Goal: Task Accomplishment & Management: Use online tool/utility

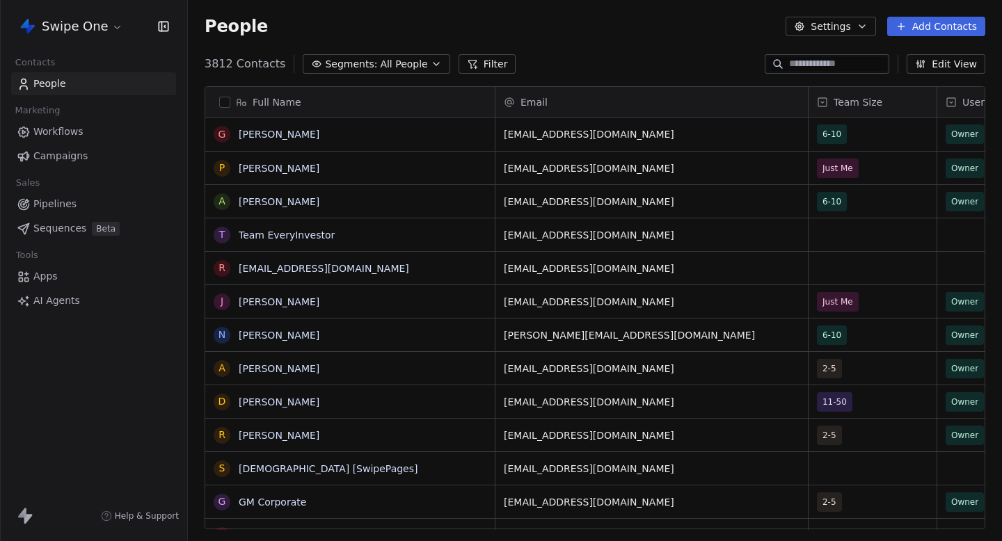
scroll to position [1, 1]
click at [77, 152] on span "Campaigns" at bounding box center [60, 156] width 54 height 15
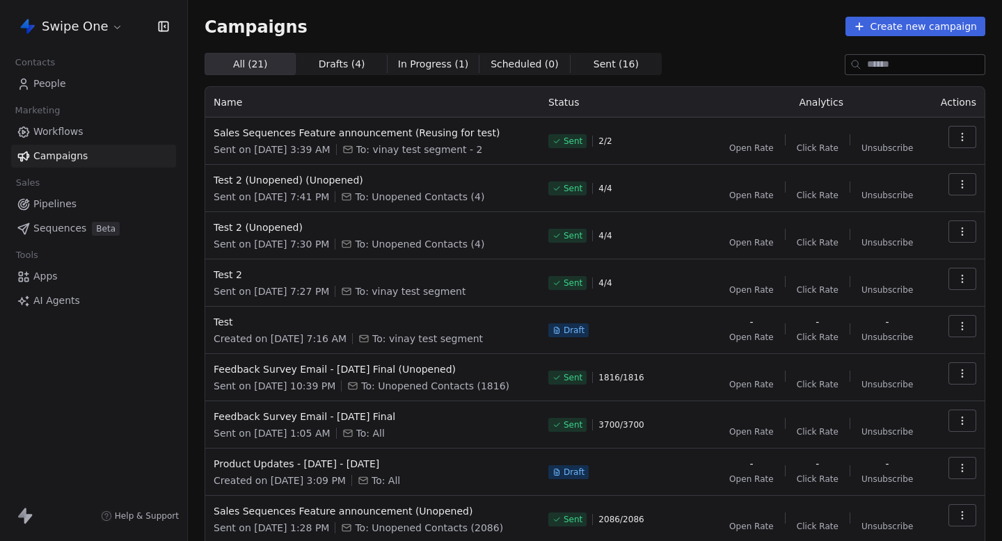
click at [81, 26] on html "Swipe One Contacts People Marketing Workflows Campaigns Sales Pipelines Sequenc…" at bounding box center [501, 270] width 1002 height 541
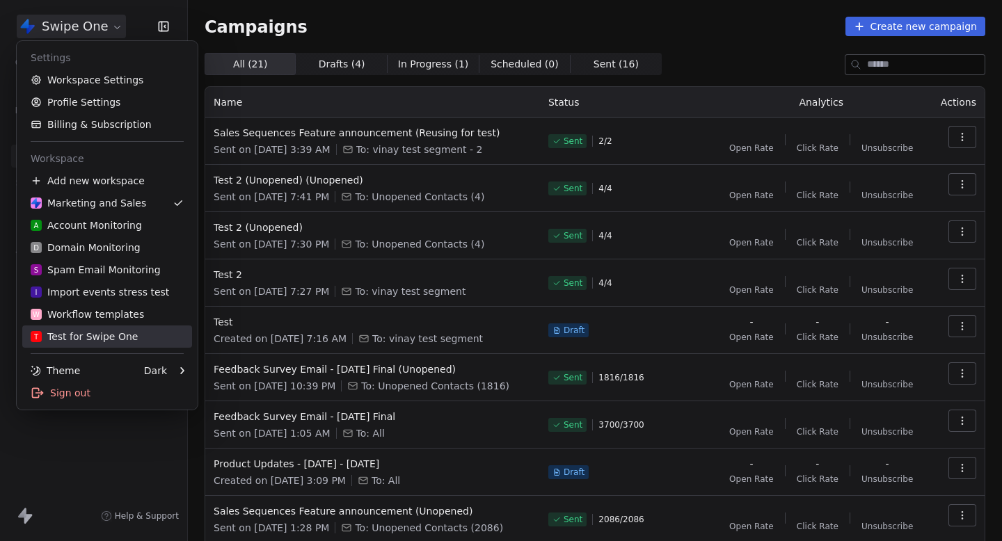
click at [97, 330] on div "T Test for Swipe One" at bounding box center [84, 337] width 107 height 14
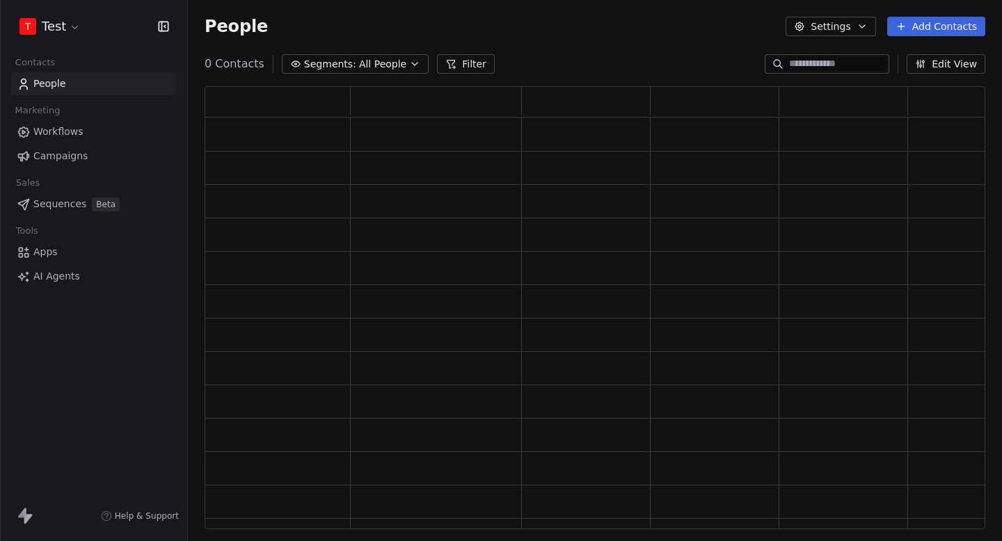
scroll to position [443, 781]
click at [82, 150] on span "Campaigns" at bounding box center [60, 156] width 54 height 15
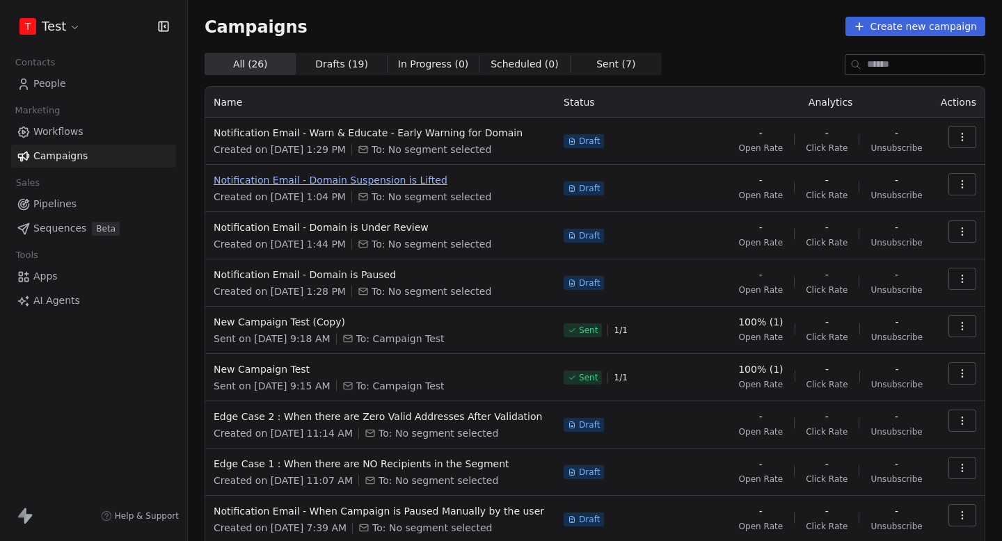
click at [371, 182] on span "Notification Email - Domain Suspension is Lifted" at bounding box center [380, 180] width 333 height 14
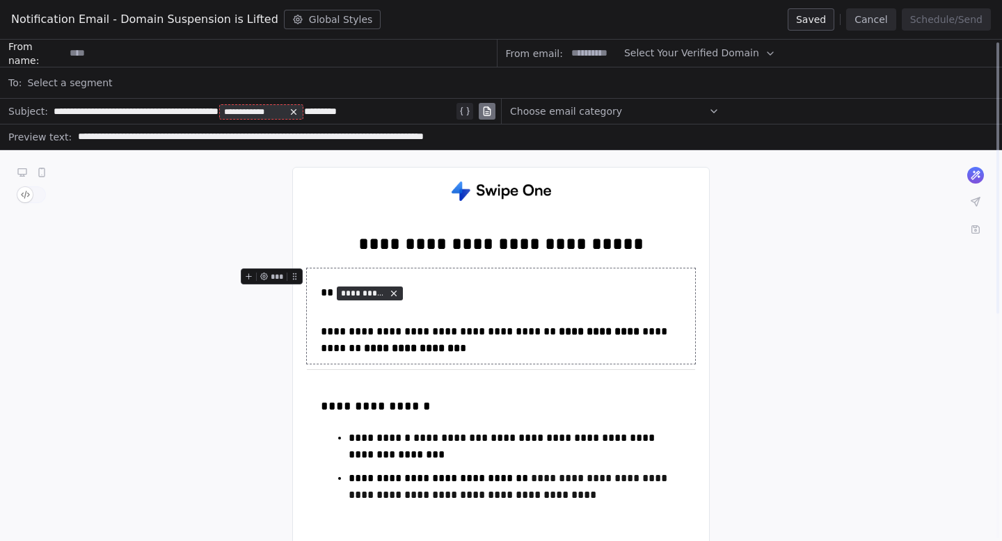
click at [875, 27] on button "Cancel" at bounding box center [870, 19] width 49 height 22
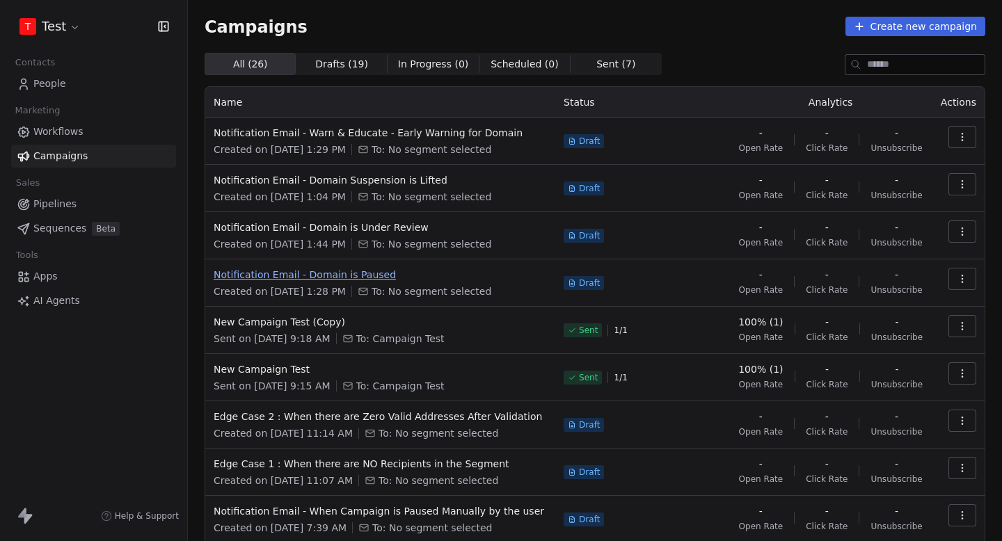
click at [322, 271] on span "Notification Email - Domain is Paused" at bounding box center [380, 275] width 333 height 14
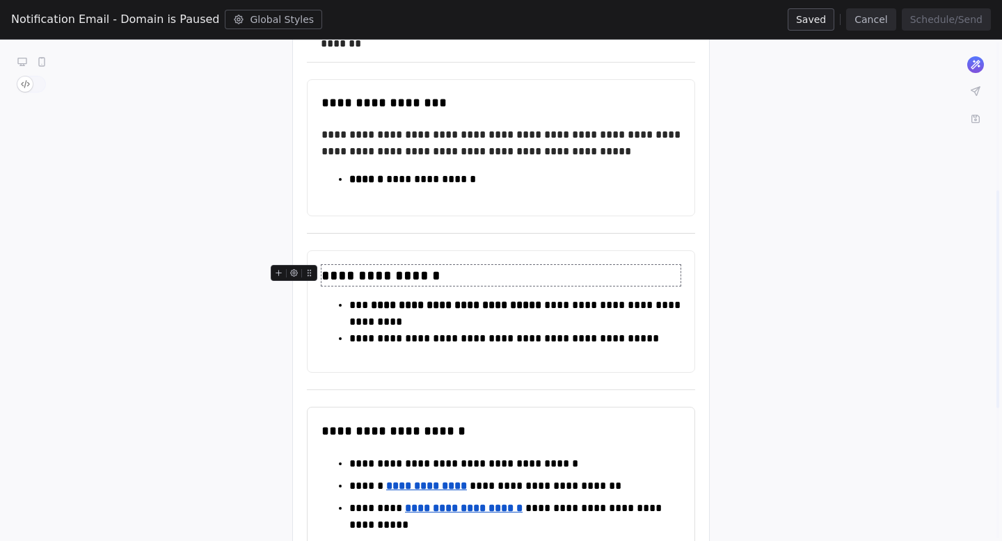
scroll to position [378, 0]
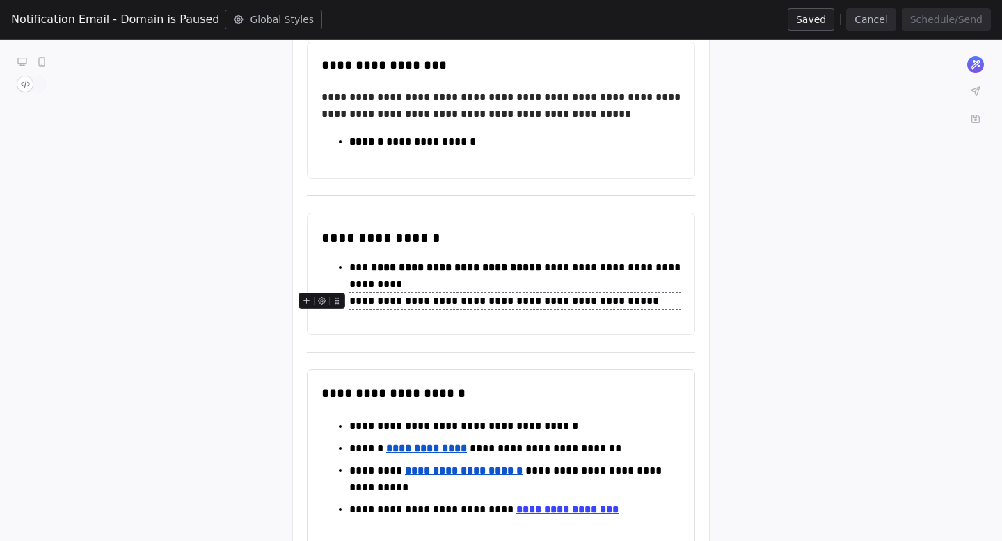
click at [877, 14] on button "Cancel" at bounding box center [870, 19] width 49 height 22
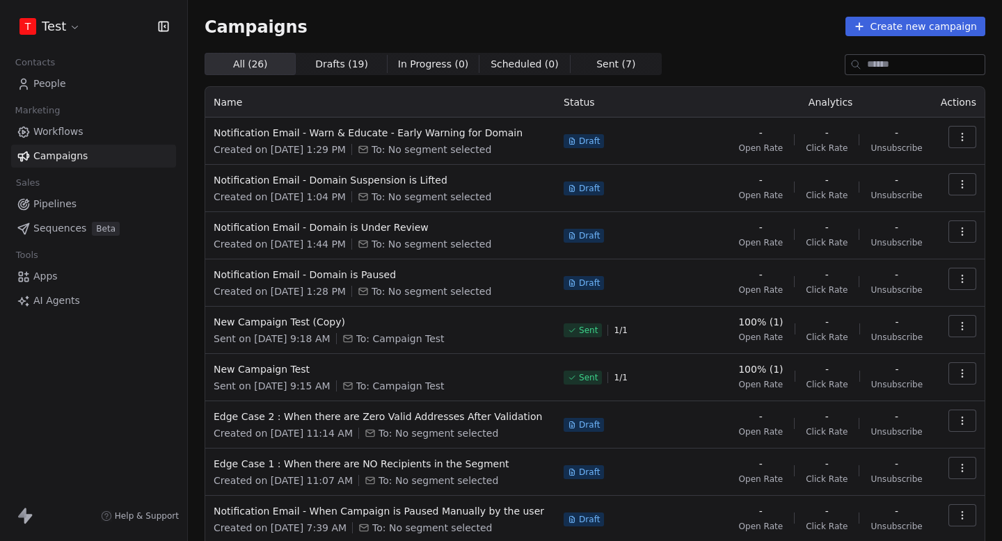
click at [371, 218] on td "Notification Email - Domain is Under Review Created on [DATE] 1:44 PM To: No se…" at bounding box center [380, 235] width 350 height 47
click at [368, 221] on span "Notification Email - Domain is Under Review" at bounding box center [380, 228] width 333 height 14
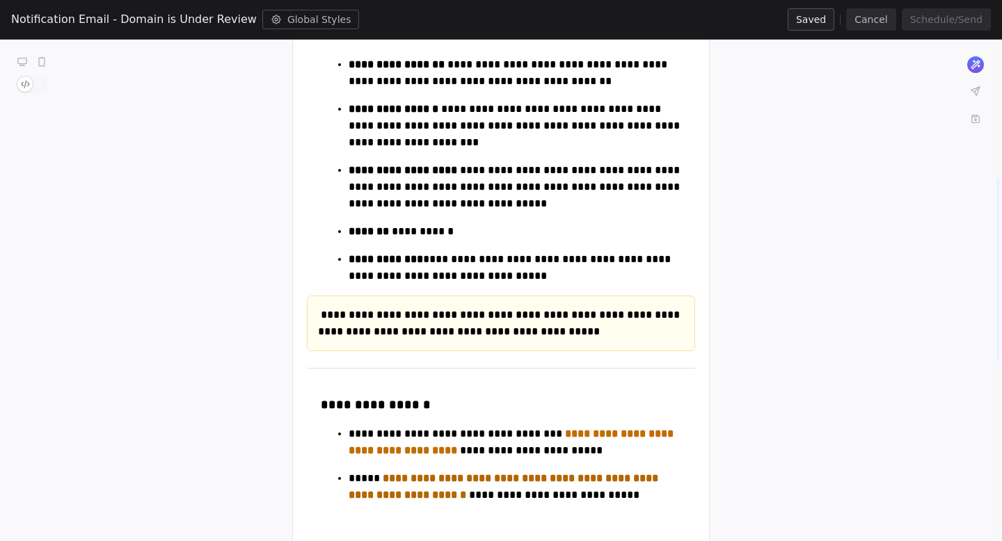
scroll to position [45, 0]
